Goal: Obtain resource: Download file/media

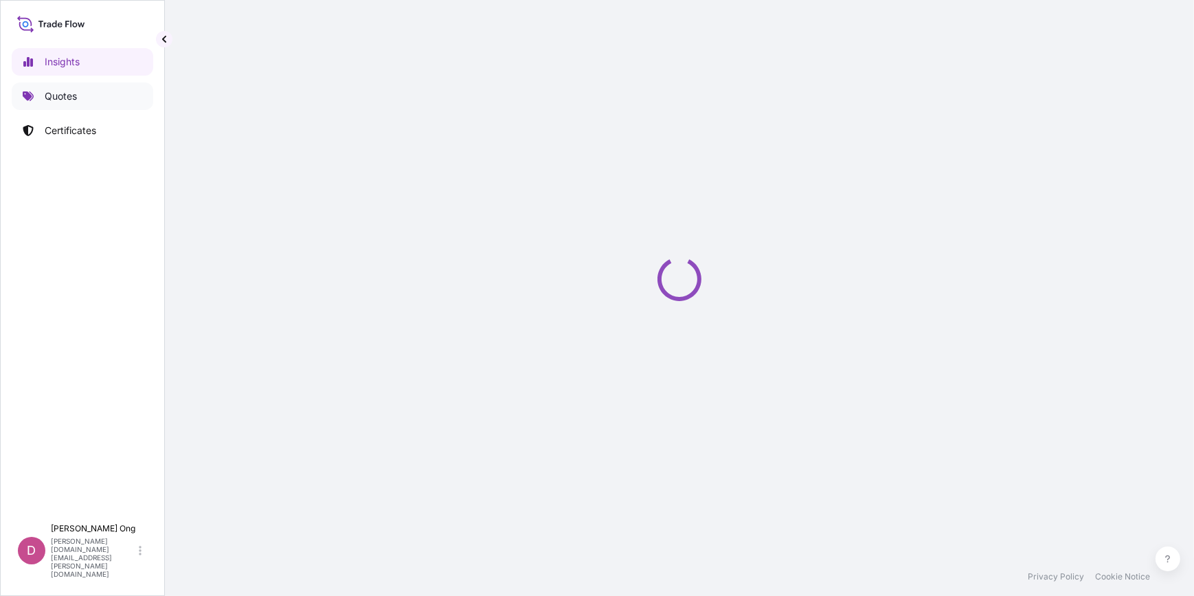
click at [72, 98] on p "Quotes" at bounding box center [61, 96] width 32 height 14
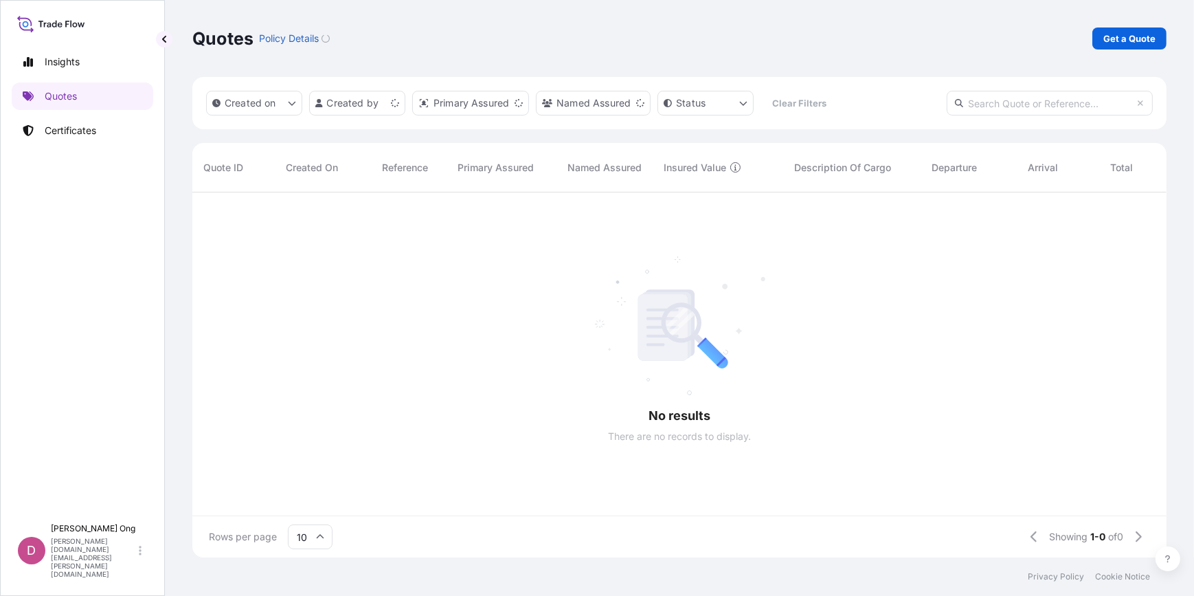
scroll to position [9, 10]
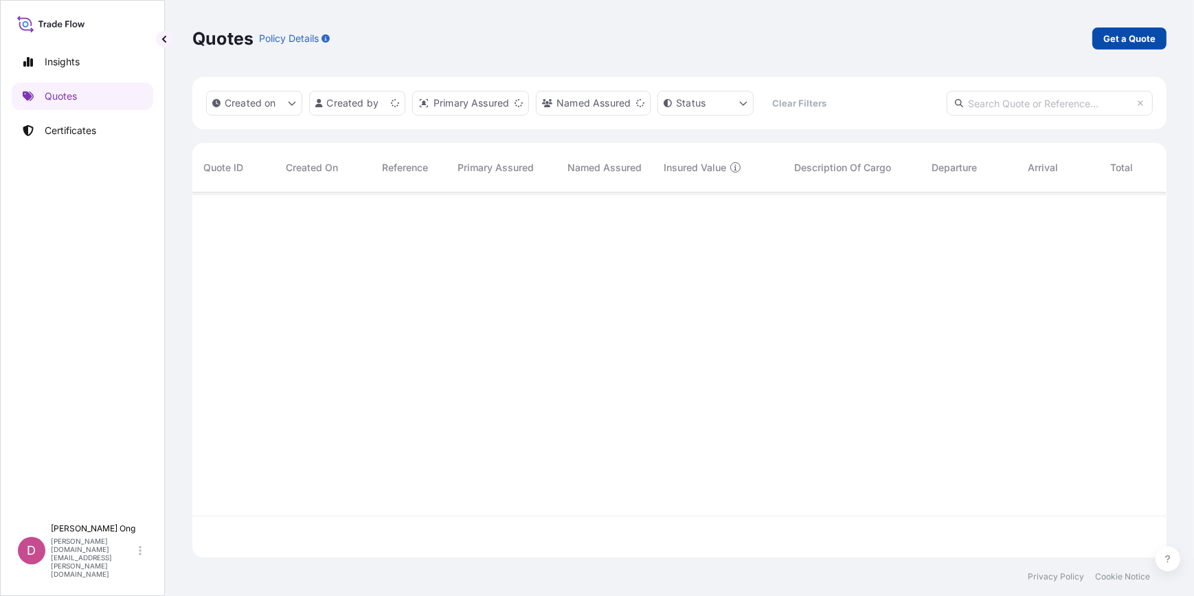
click at [1142, 41] on p "Get a Quote" at bounding box center [1129, 39] width 52 height 14
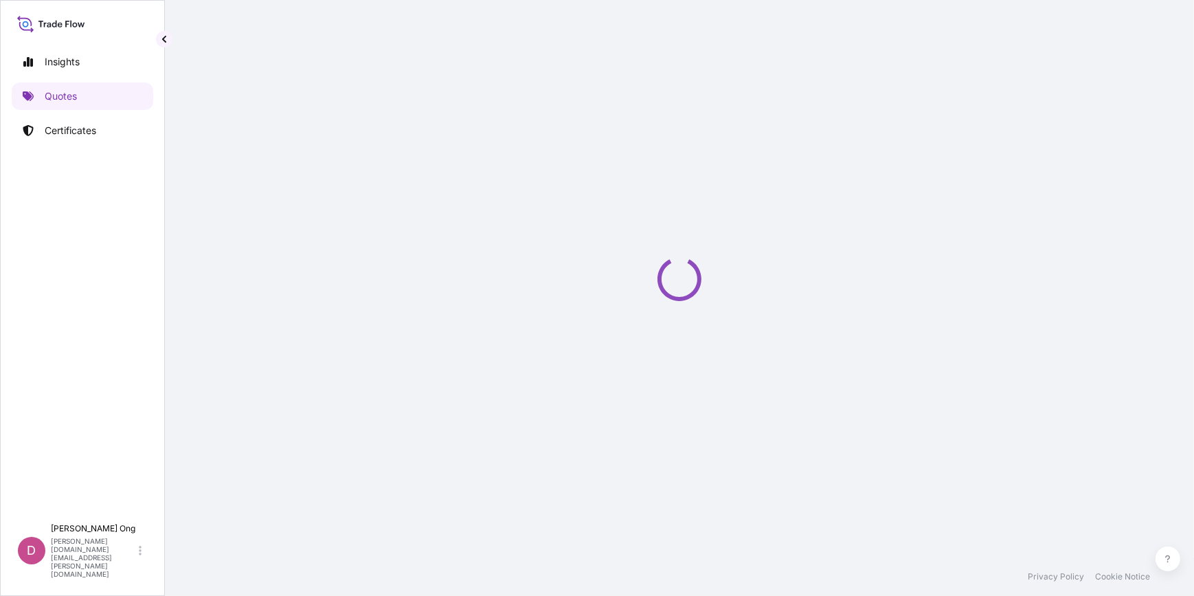
select select "Sea"
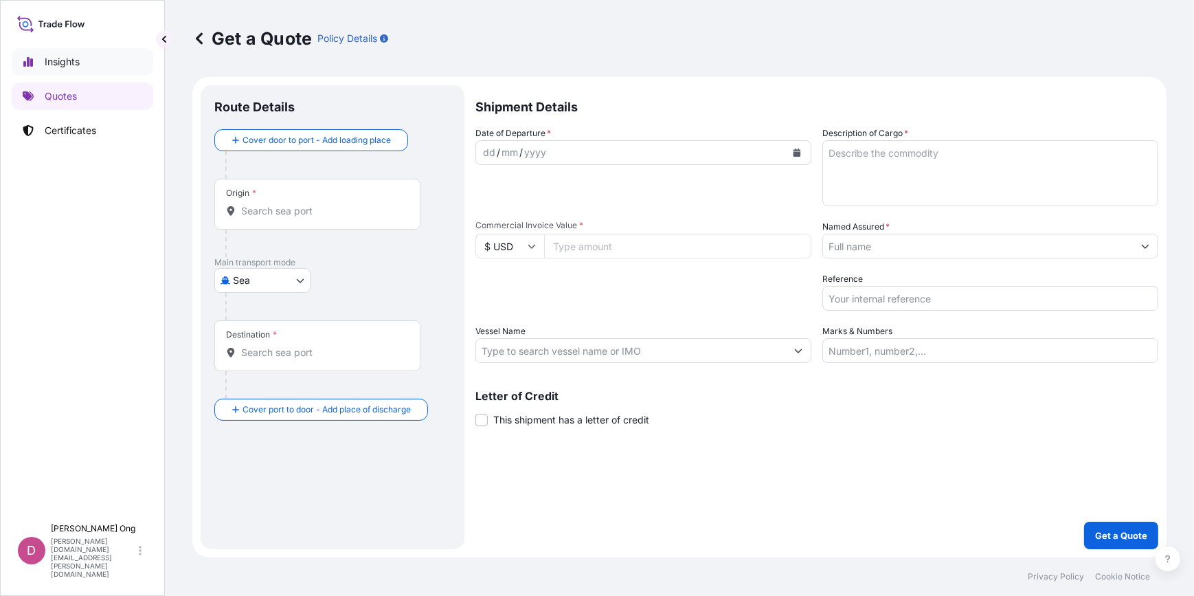
click at [59, 62] on p "Insights" at bounding box center [62, 62] width 35 height 14
select select "2025"
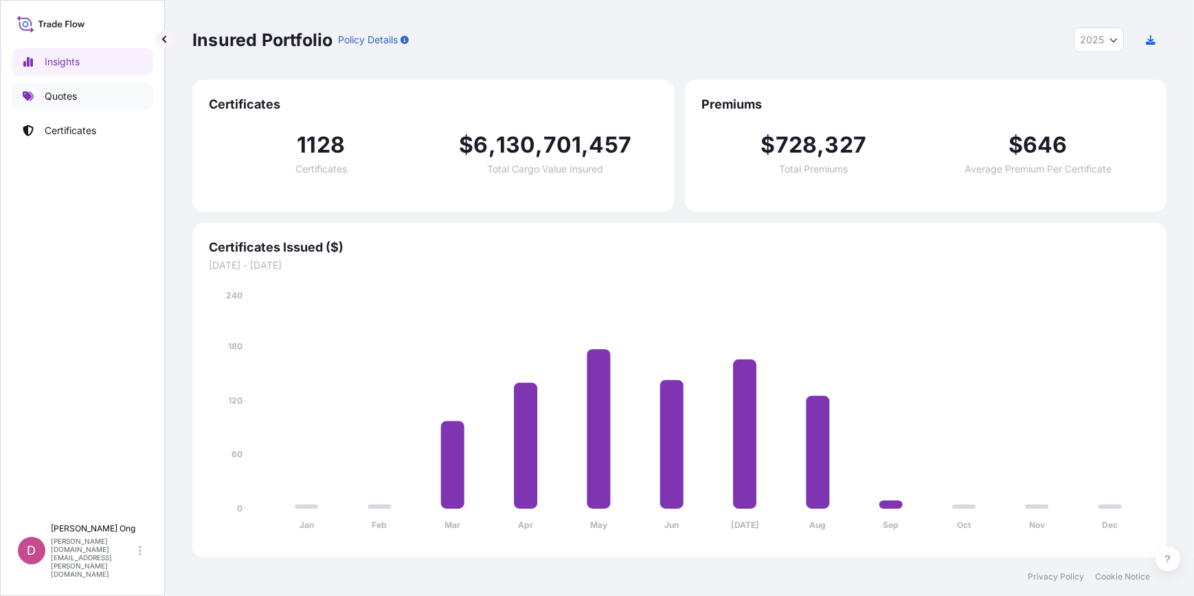
click at [55, 106] on link "Quotes" at bounding box center [83, 95] width 142 height 27
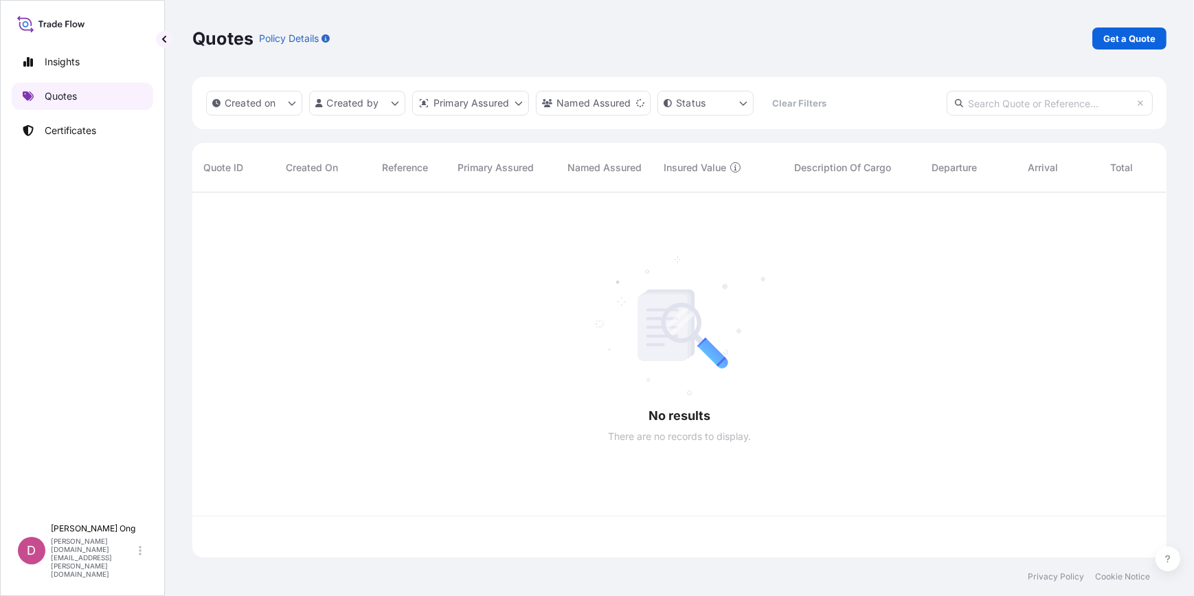
scroll to position [363, 964]
click at [54, 128] on p "Certificates" at bounding box center [71, 131] width 52 height 14
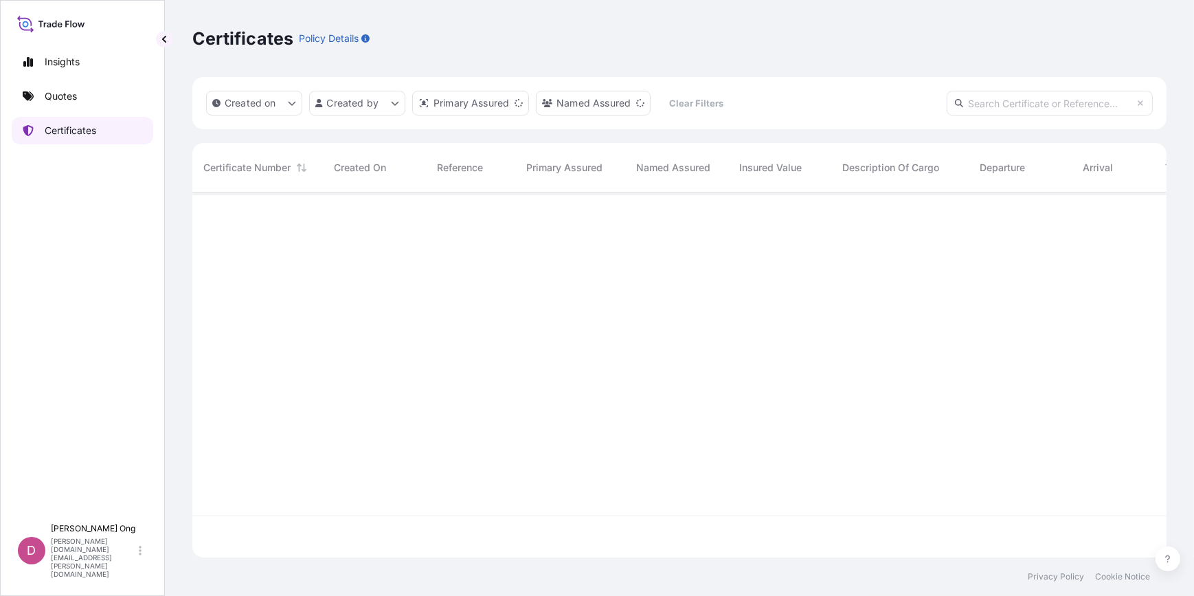
scroll to position [363, 964]
click at [1019, 95] on input "text" at bounding box center [1050, 103] width 206 height 25
paste input "[PHONE_NUMBER]"
type input "[PHONE_NUMBER]"
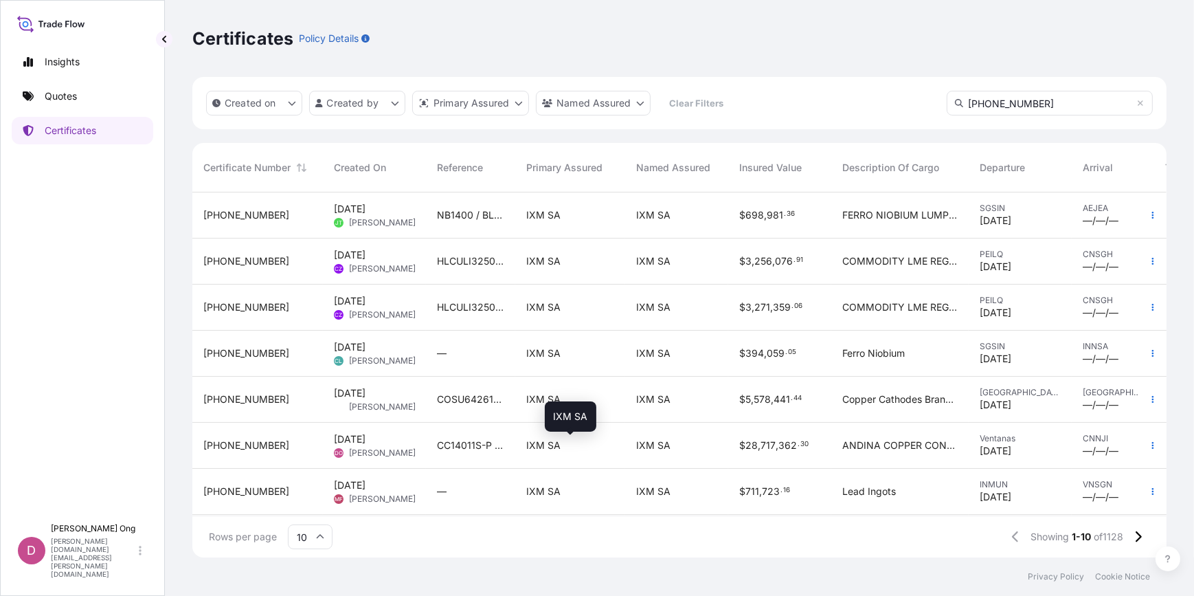
click at [527, 448] on span "IXM SA" at bounding box center [543, 445] width 34 height 14
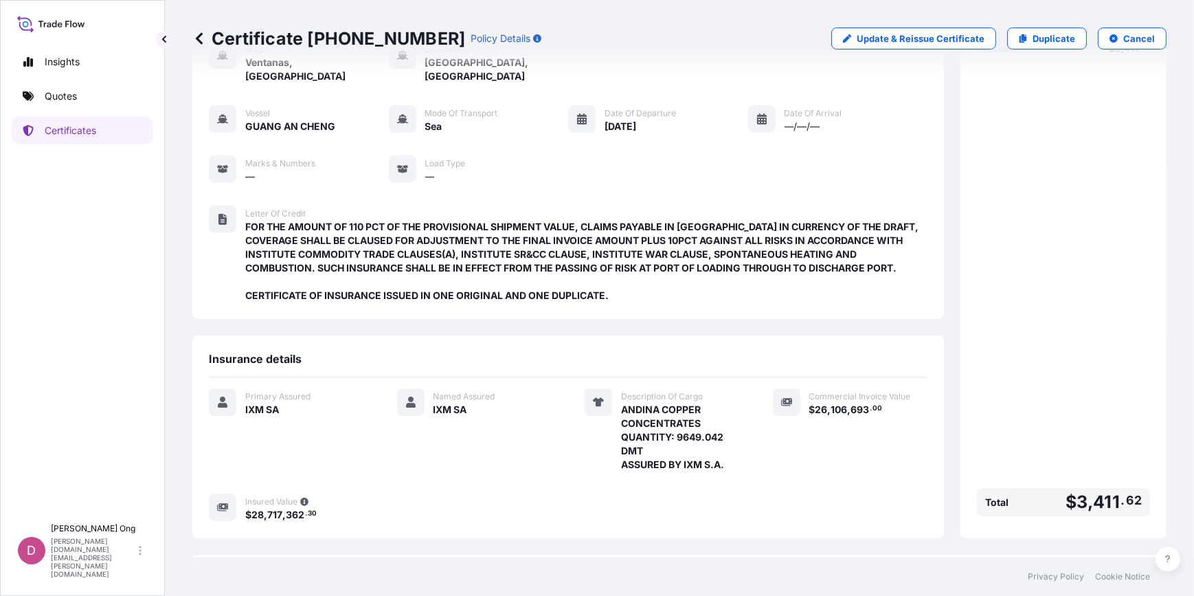
scroll to position [199, 0]
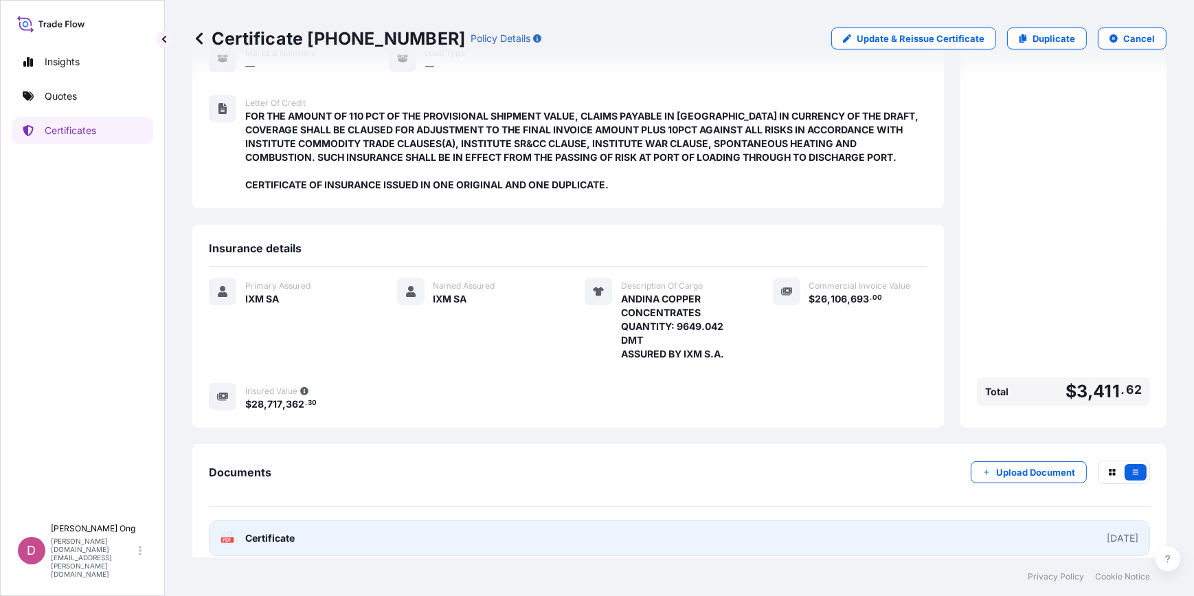
click at [631, 529] on link "PDF Certificate [DATE]" at bounding box center [679, 538] width 941 height 36
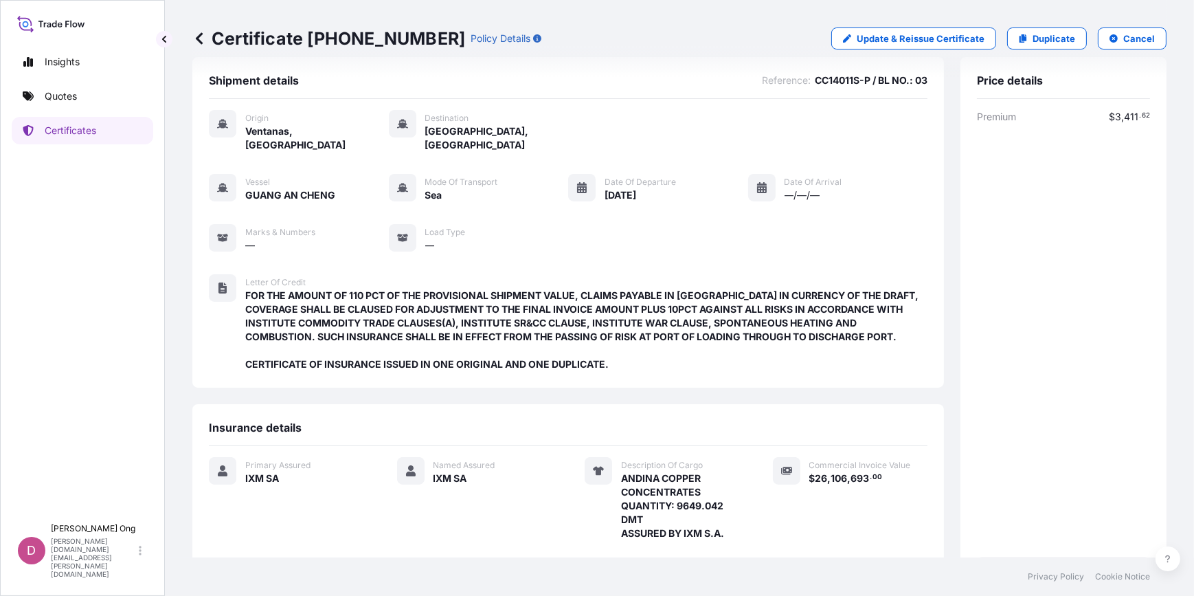
scroll to position [0, 0]
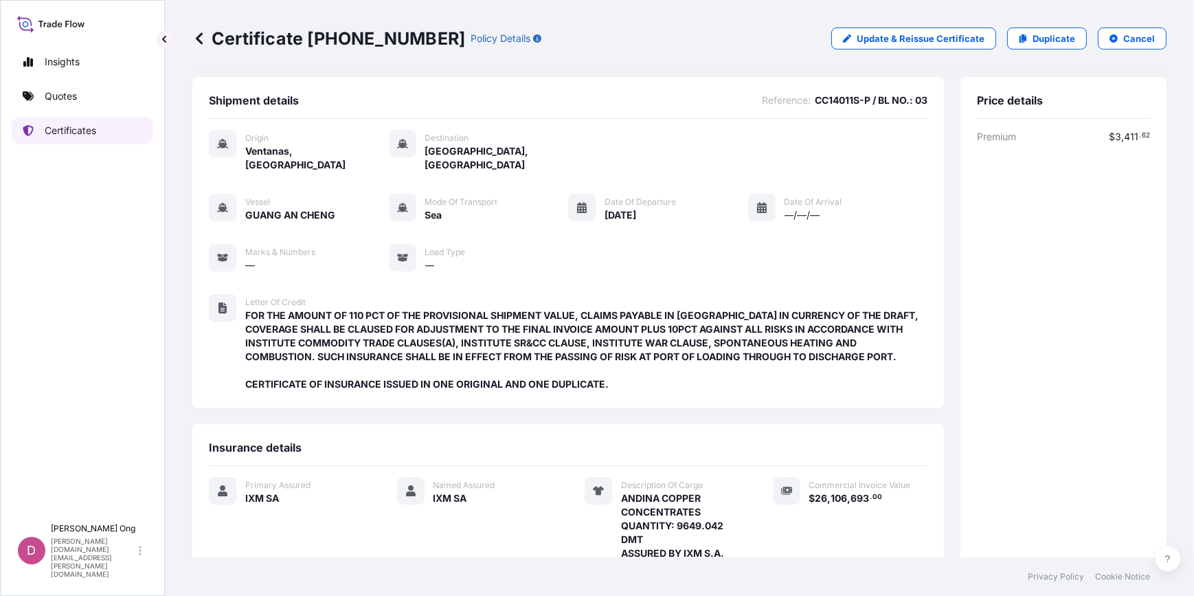
click at [53, 128] on p "Certificates" at bounding box center [71, 131] width 52 height 14
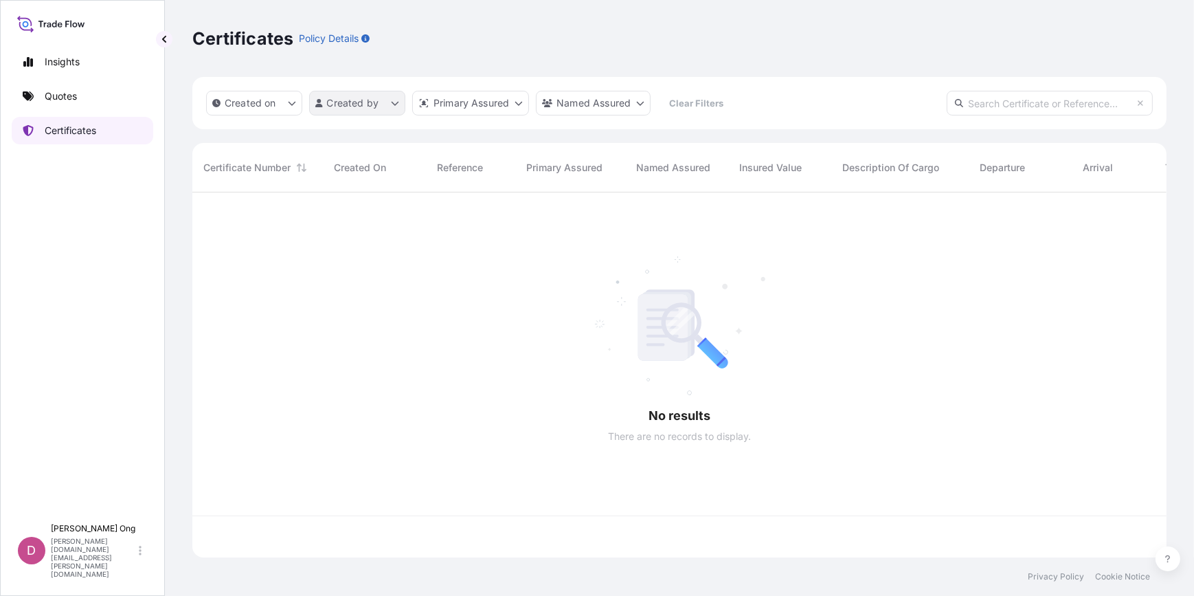
scroll to position [363, 964]
click at [1006, 93] on input "text" at bounding box center [1050, 103] width 206 height 25
paste input "[PHONE_NUMBER]"
type input "[PHONE_NUMBER]"
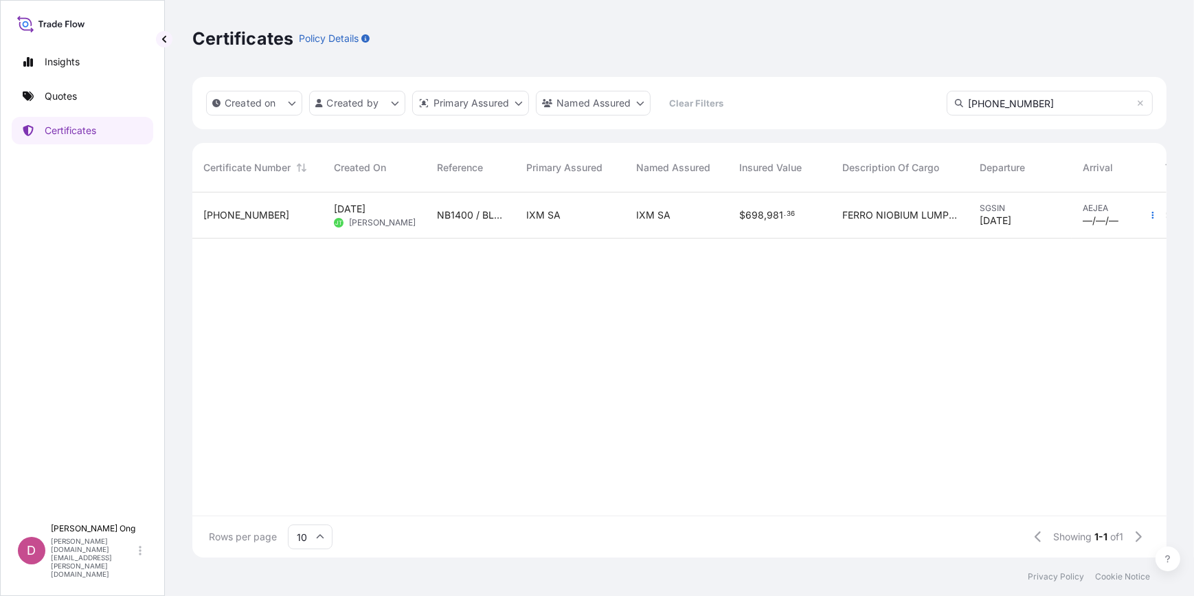
click at [618, 216] on div "IXM SA" at bounding box center [570, 215] width 110 height 46
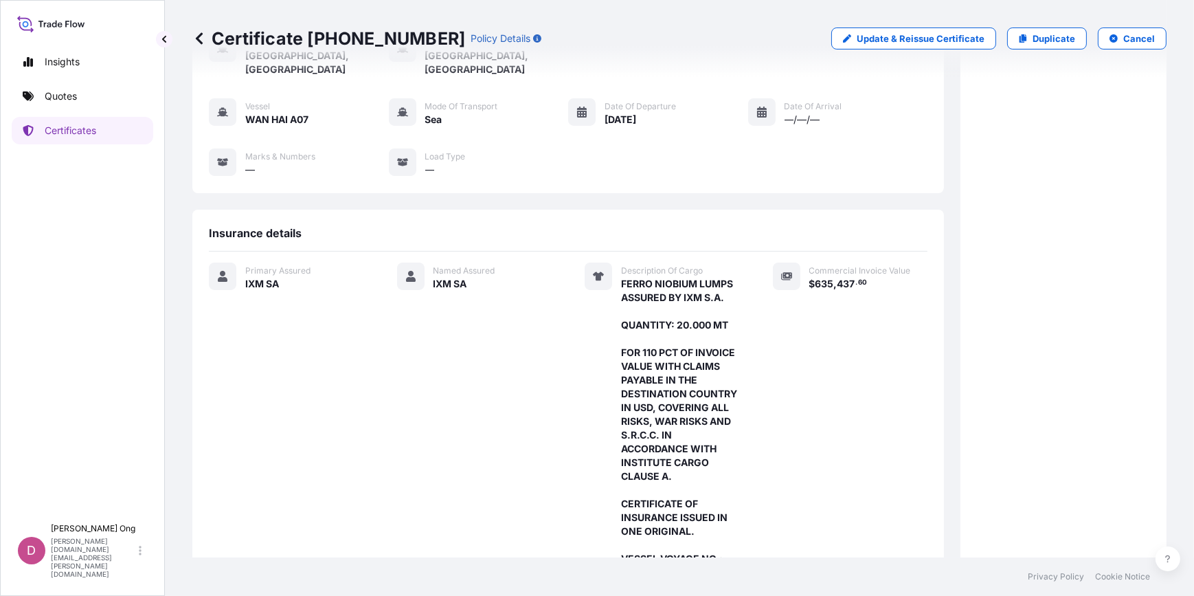
scroll to position [342, 0]
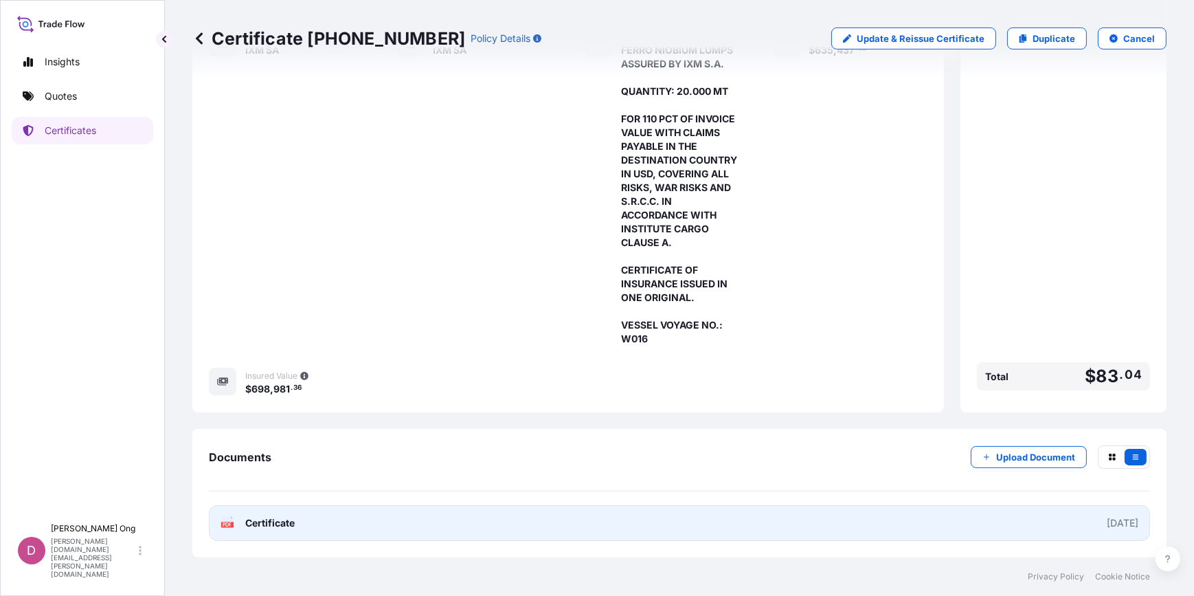
click at [438, 527] on link "PDF Certificate [DATE]" at bounding box center [679, 523] width 941 height 36
